Goal: Navigation & Orientation: Find specific page/section

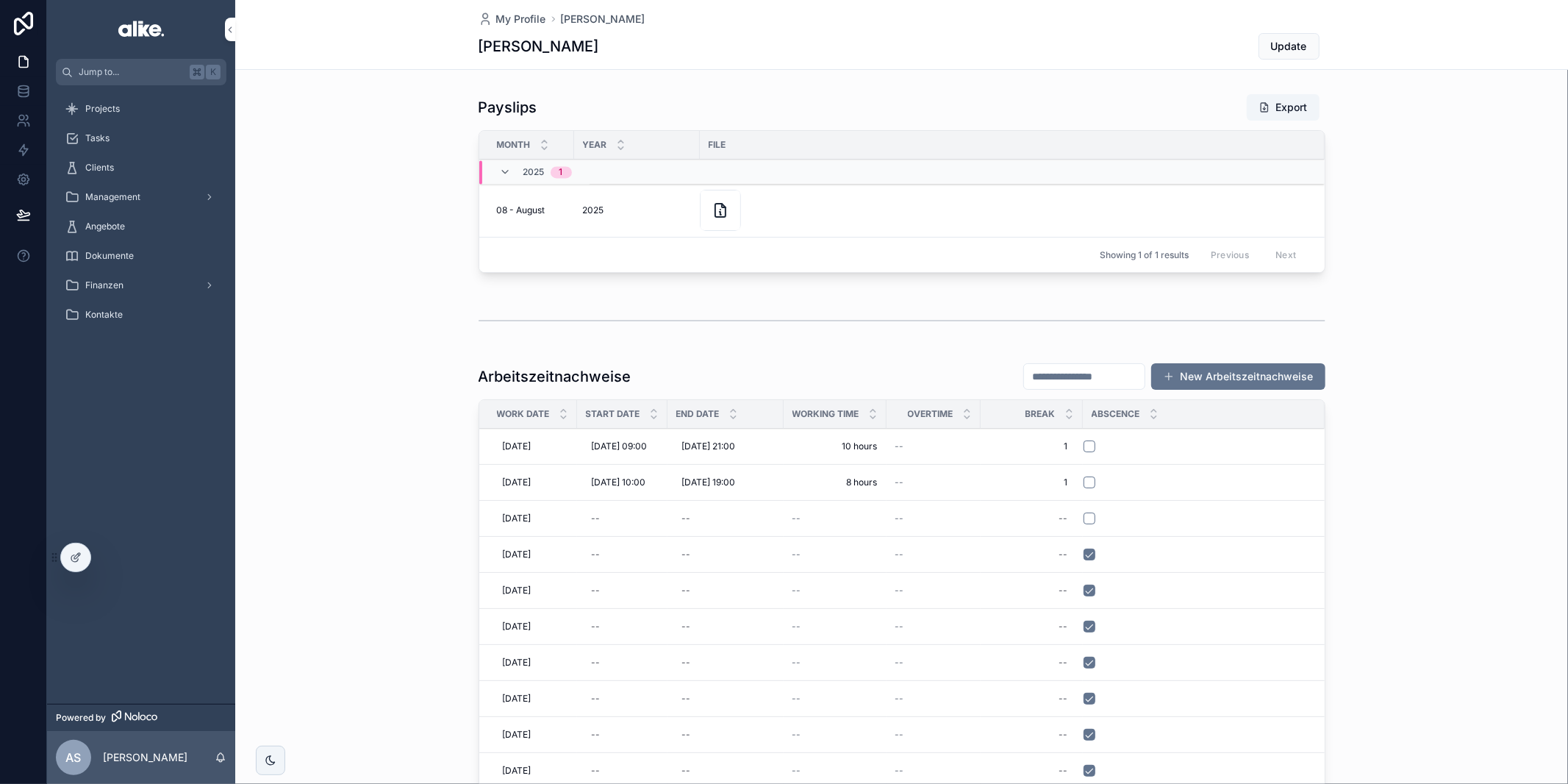
scroll to position [103, 0]
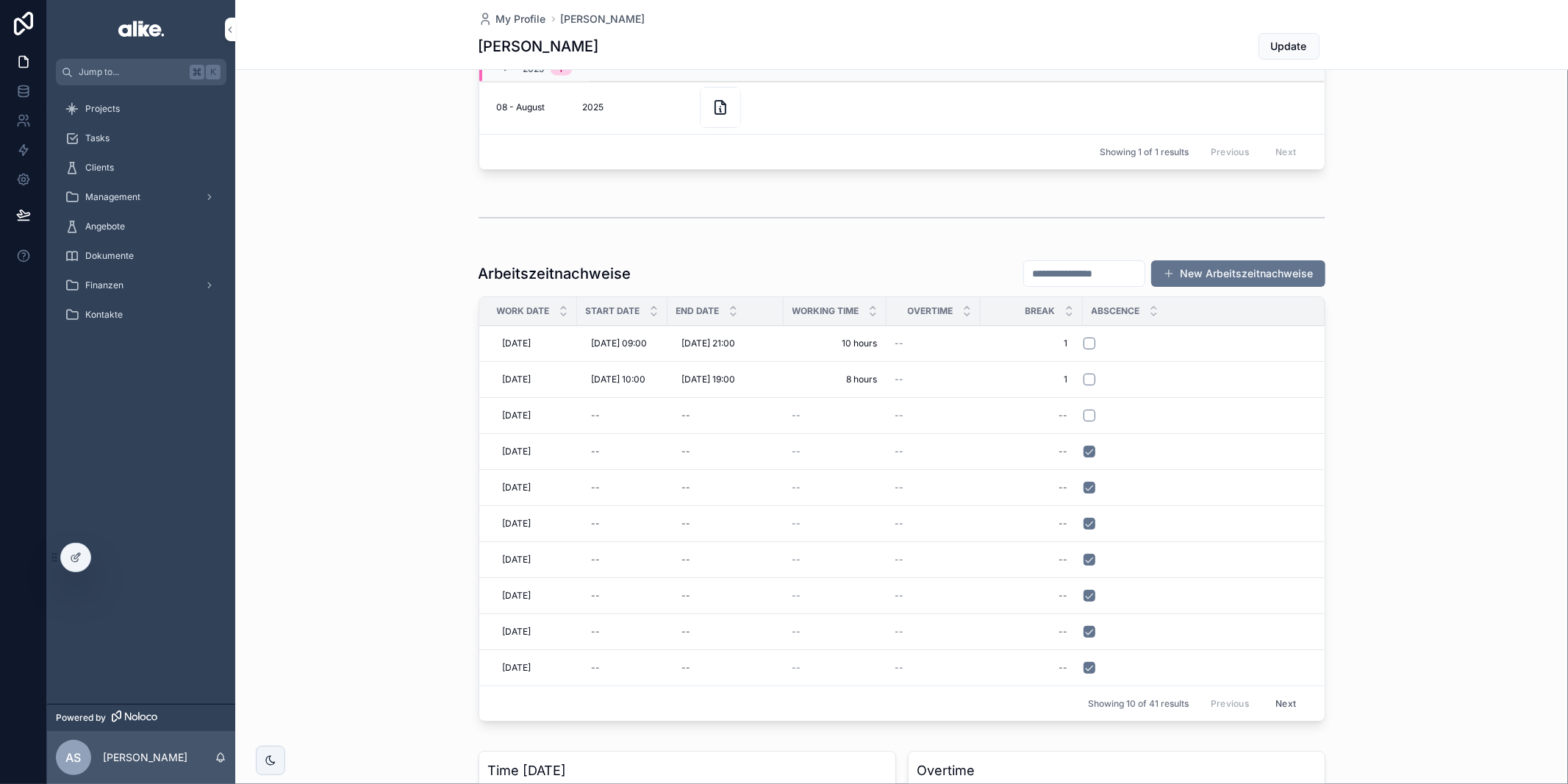
click at [335, 52] on div "My Profile [PERSON_NAME] [PERSON_NAME] Update" at bounding box center [901, 35] width 1333 height 70
click at [156, 106] on div "Projects" at bounding box center [140, 109] width 153 height 24
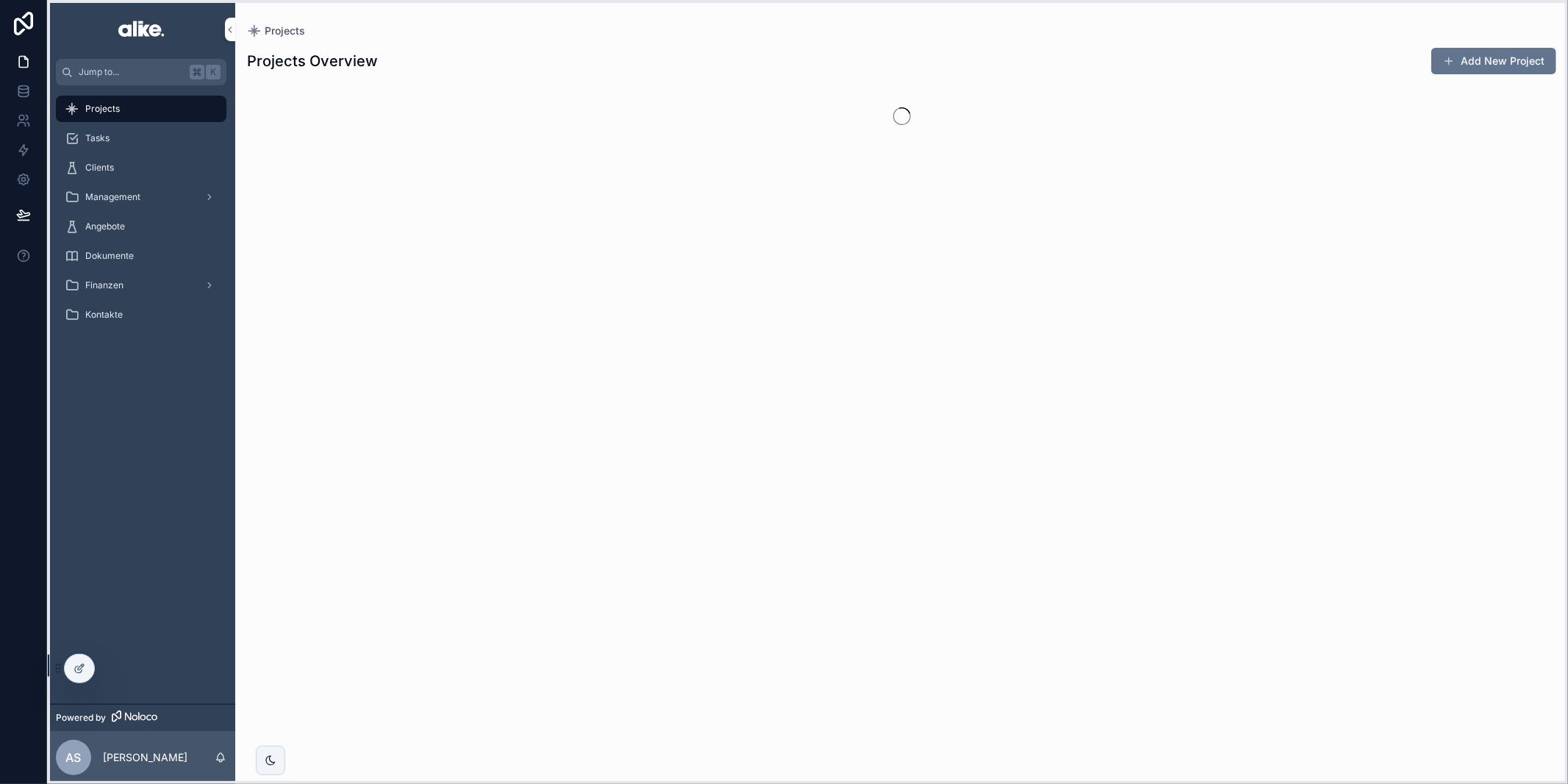
drag, startPoint x: 56, startPoint y: 559, endPoint x: 54, endPoint y: 667, distance: 108.0
click at [54, 667] on icon at bounding box center [58, 668] width 11 height 11
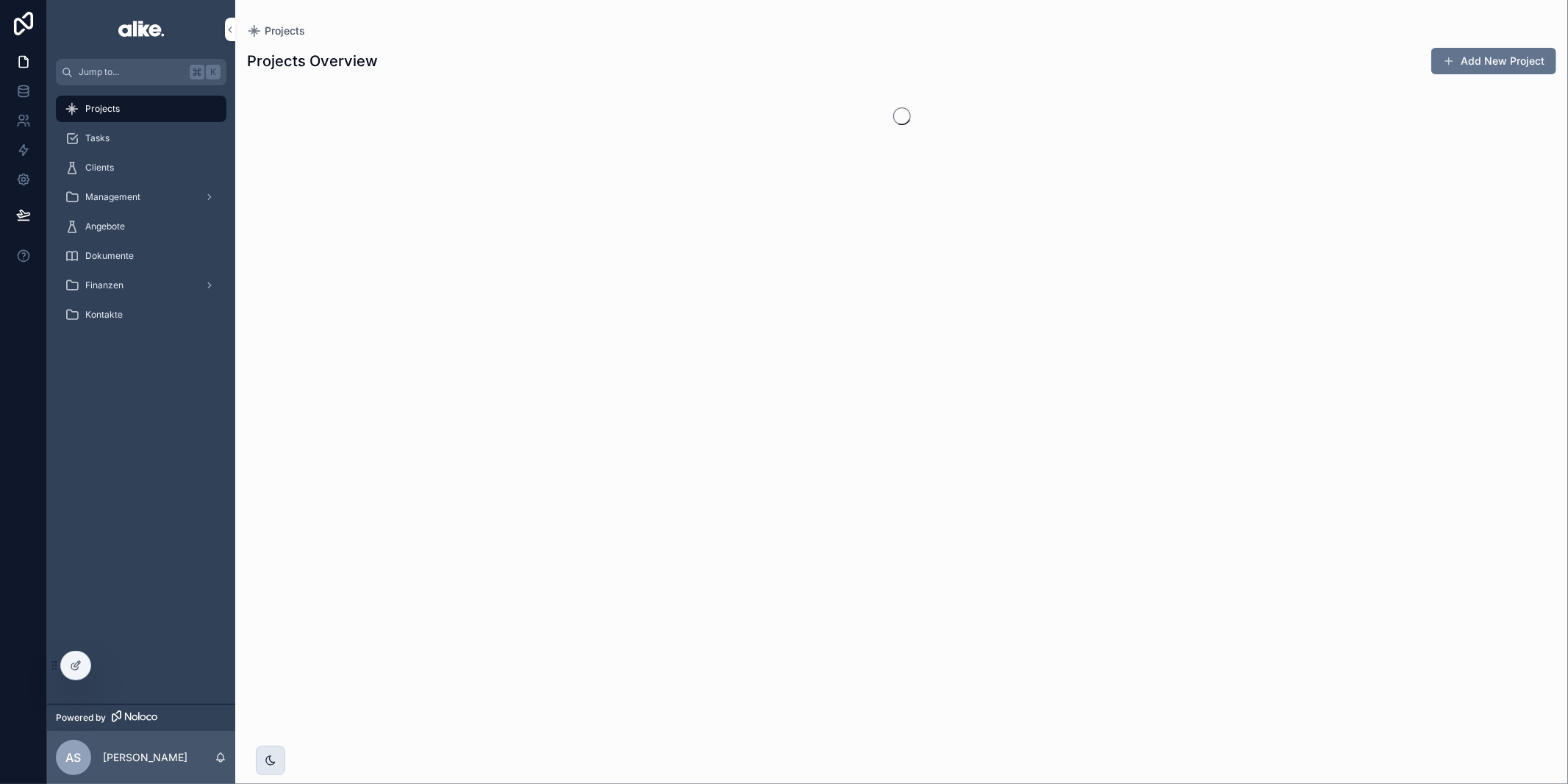
click at [263, 763] on div "scrollable content" at bounding box center [270, 760] width 30 height 30
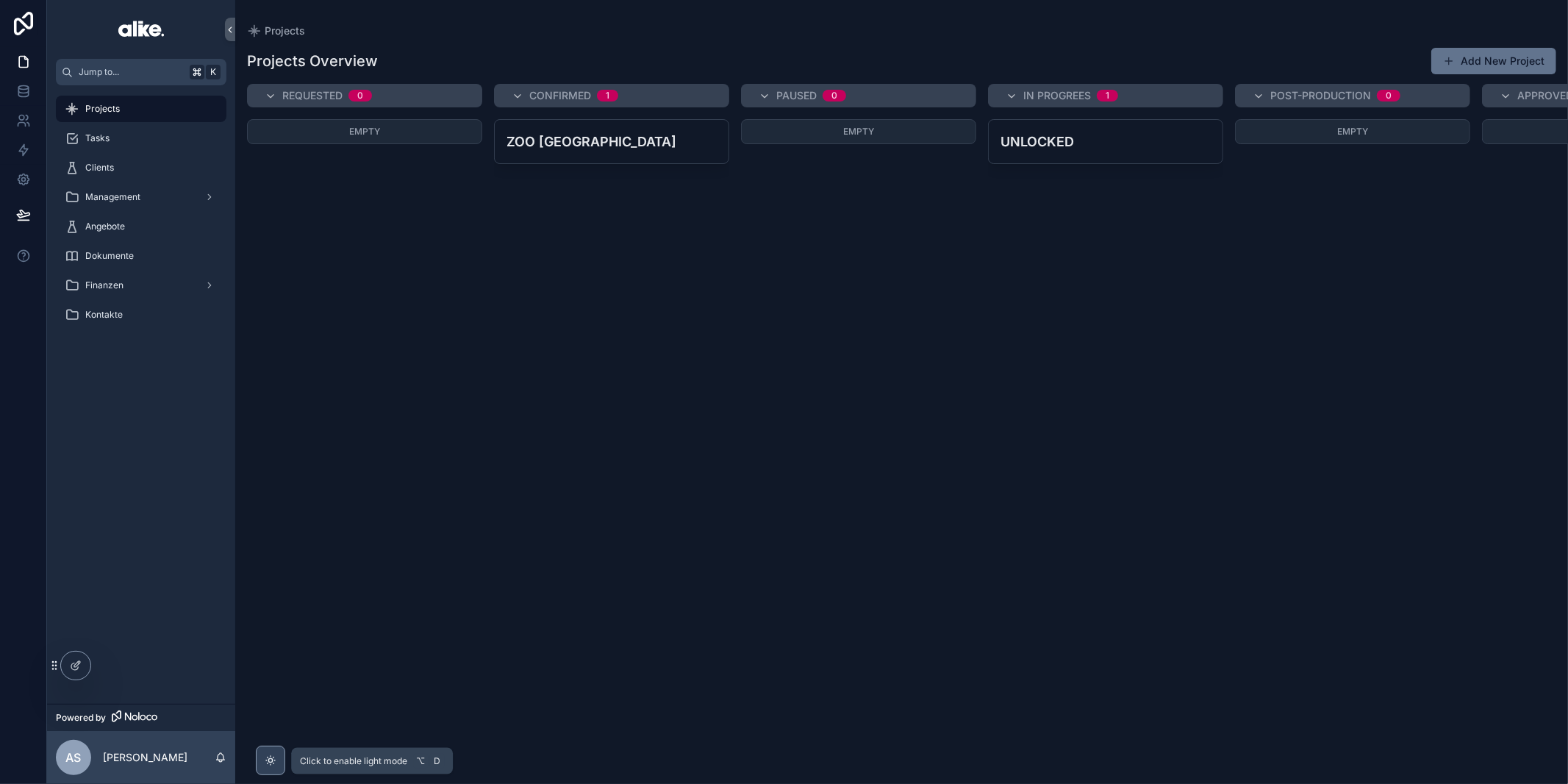
click at [263, 763] on div "scrollable content" at bounding box center [270, 760] width 30 height 30
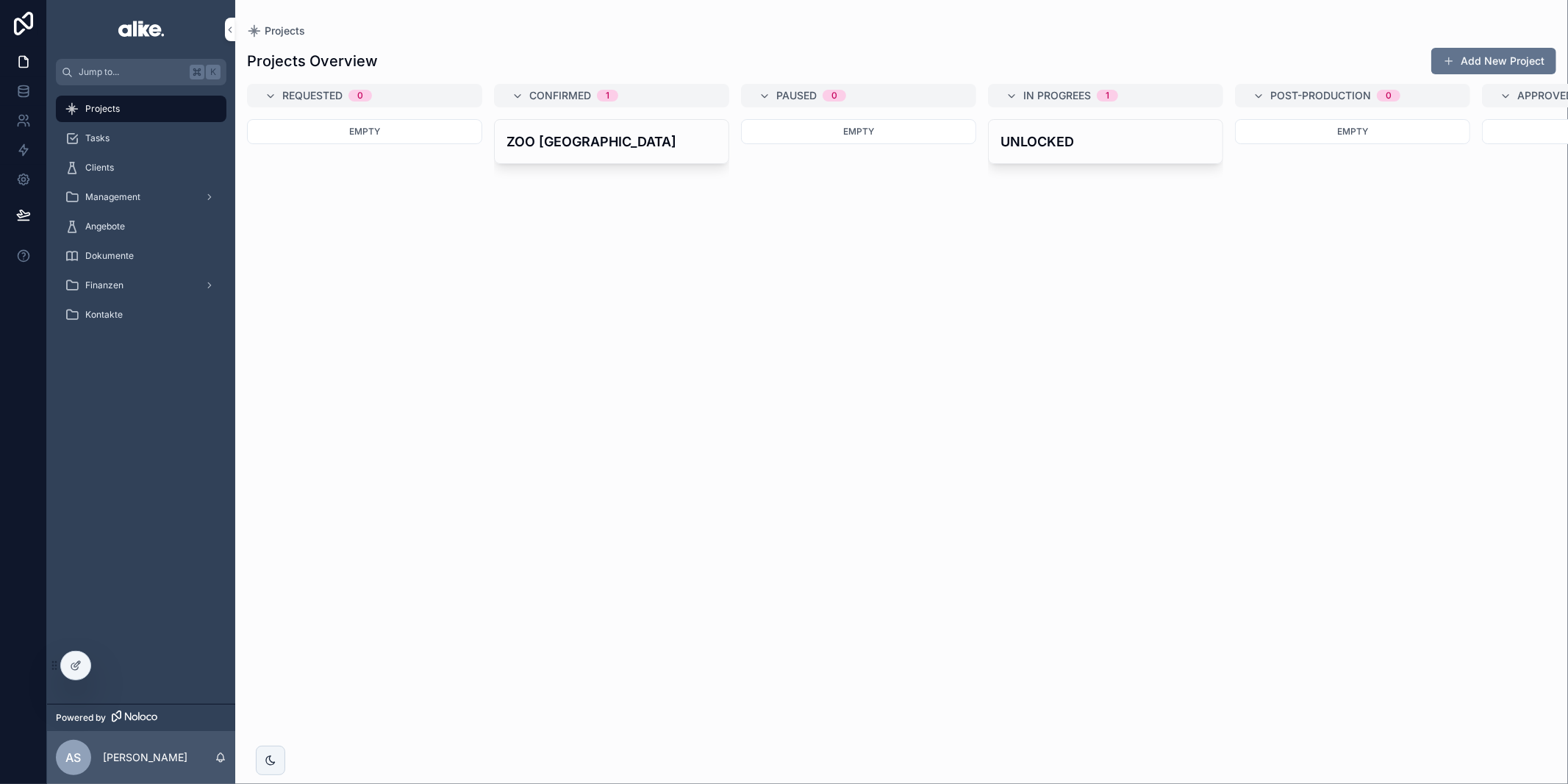
click at [391, 352] on div "Empty" at bounding box center [364, 443] width 235 height 647
click at [595, 132] on h4 "ZOO [GEOGRAPHIC_DATA]" at bounding box center [611, 141] width 210 height 20
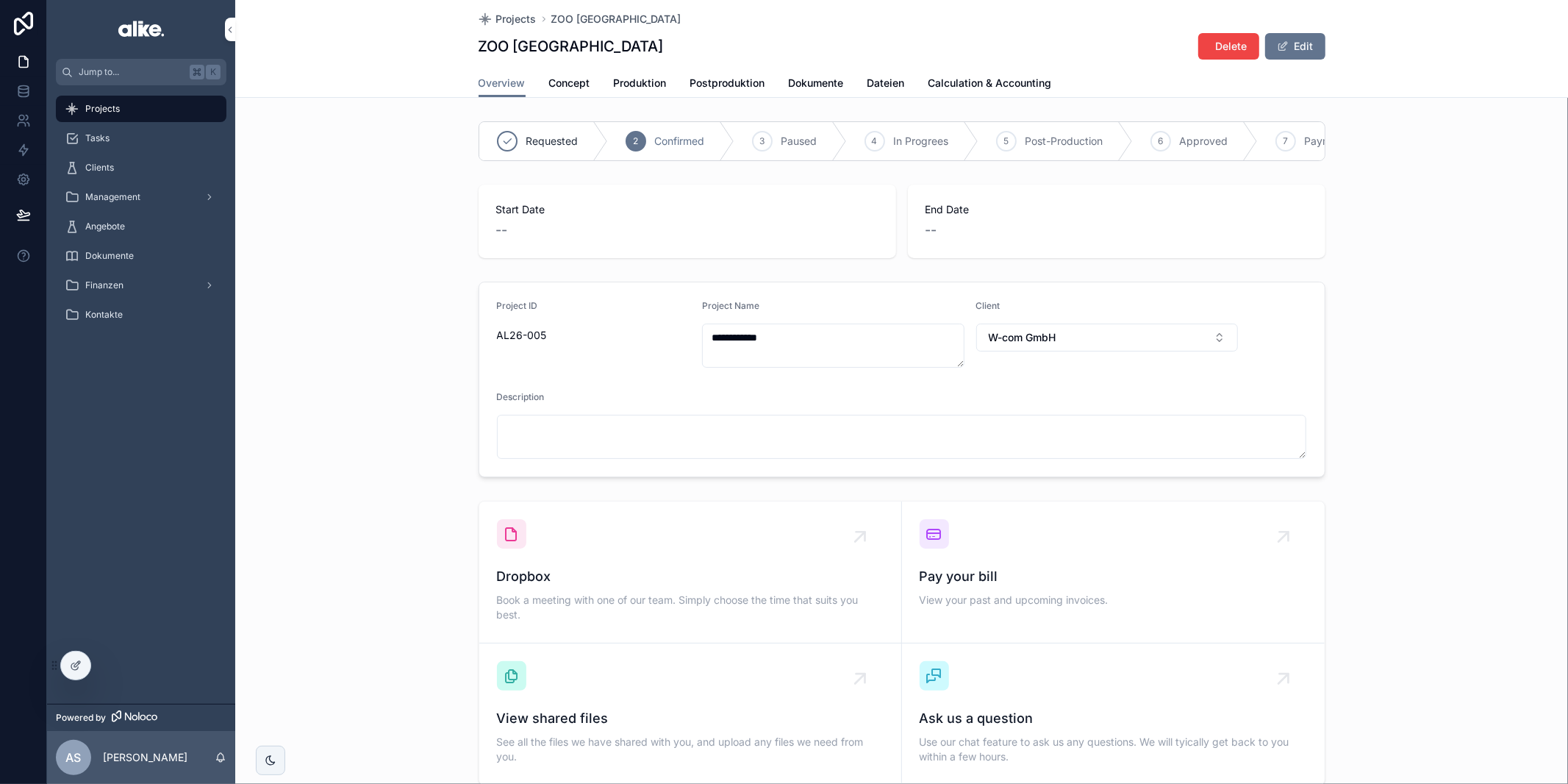
scroll to position [2, 0]
drag, startPoint x: 631, startPoint y: 81, endPoint x: 627, endPoint y: 87, distance: 7.2
click at [631, 81] on span "Produktion" at bounding box center [640, 83] width 53 height 14
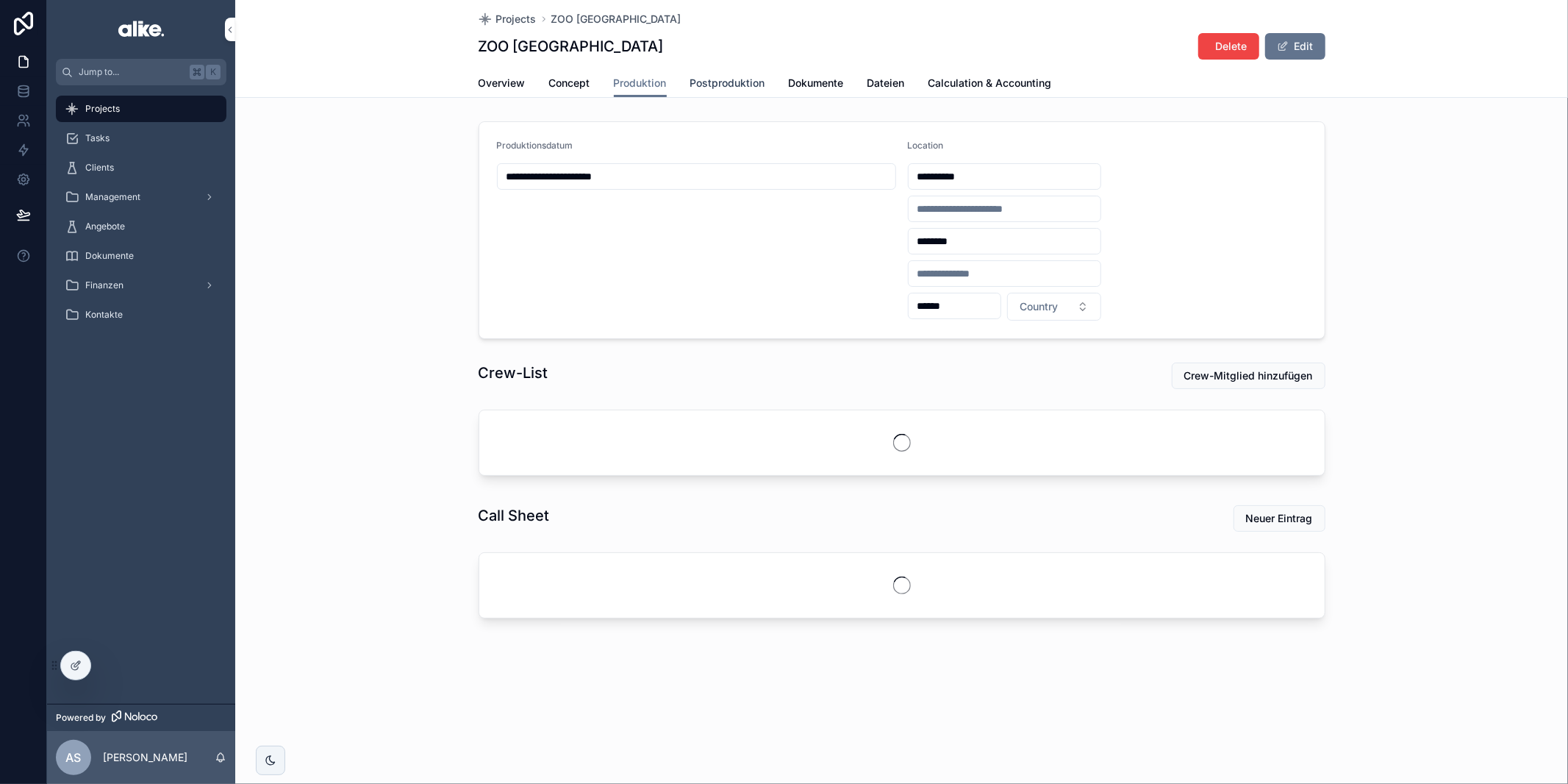
click at [738, 81] on span "Postproduktion" at bounding box center [727, 83] width 75 height 14
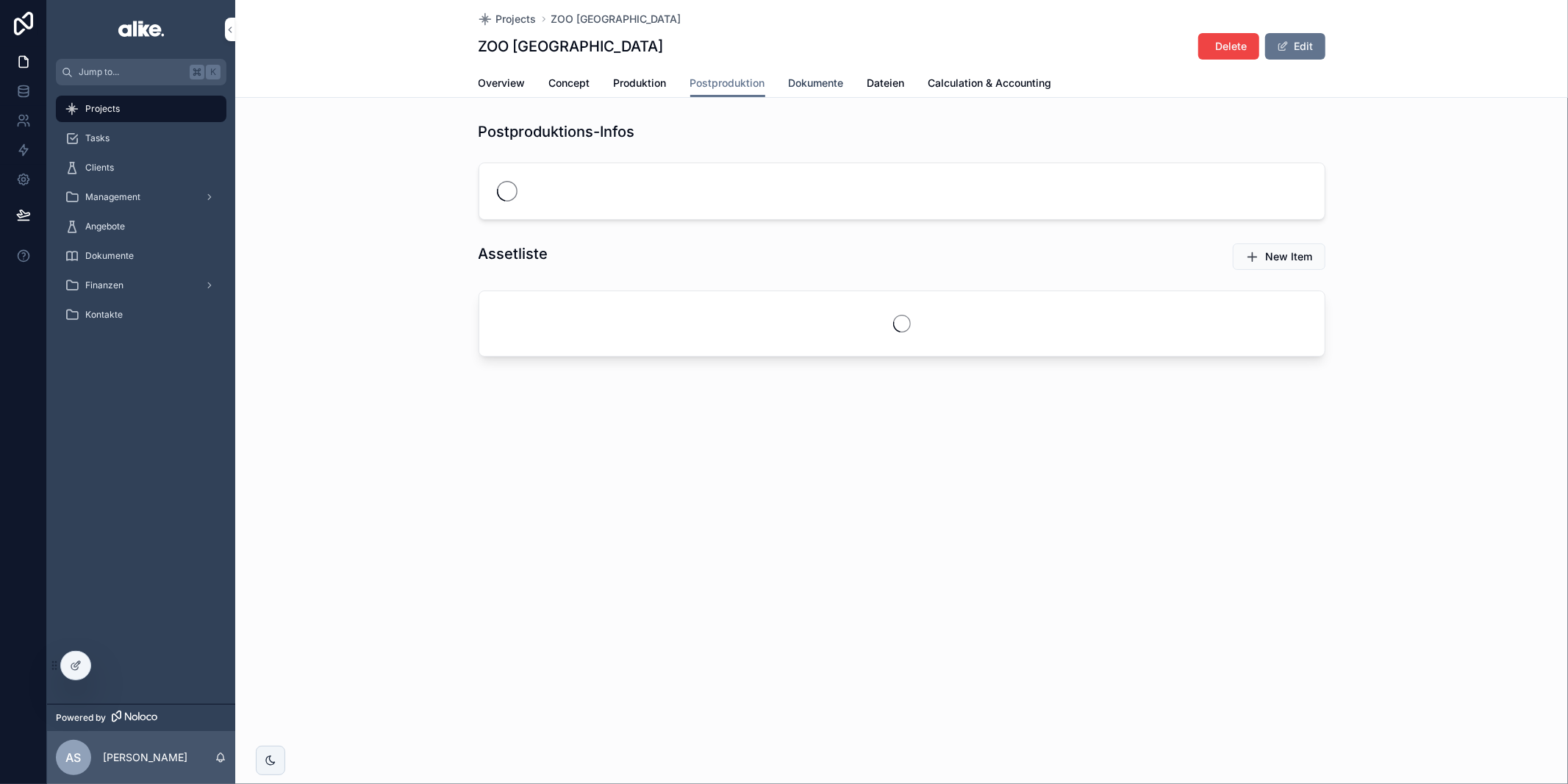
click at [831, 76] on span "Dokumente" at bounding box center [816, 83] width 55 height 14
click at [514, 86] on span "Overview" at bounding box center [502, 83] width 47 height 14
